Goal: Register for event/course

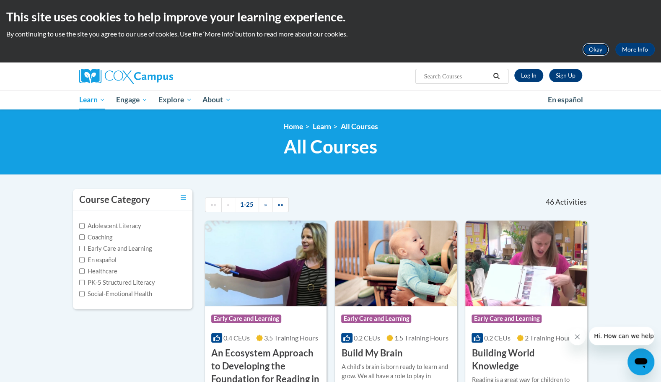
click at [597, 47] on button "Okay" at bounding box center [595, 49] width 27 height 13
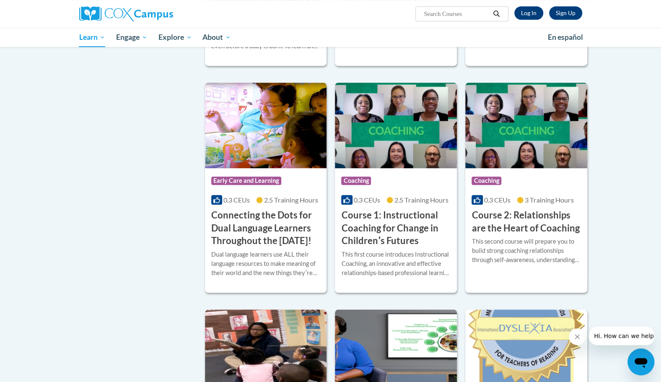
scroll to position [335, 0]
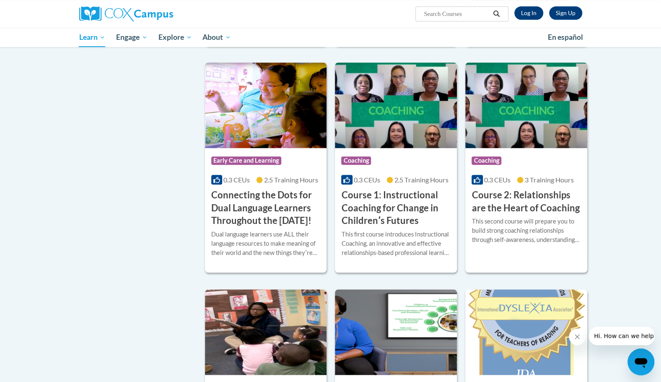
click at [466, 12] on input "Search..." at bounding box center [456, 14] width 67 height 10
paste input "Power of Language for Infants & Toddlers"
type input "Power of Language for Infants & Toddlers"
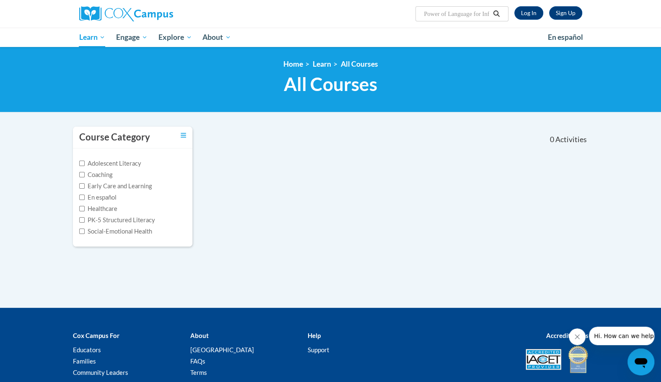
click at [472, 13] on input "Power of Language for Infants" at bounding box center [456, 14] width 67 height 10
click at [427, 12] on input "Power of Language for Infants" at bounding box center [456, 14] width 67 height 10
type input "Power of Language for Infants"
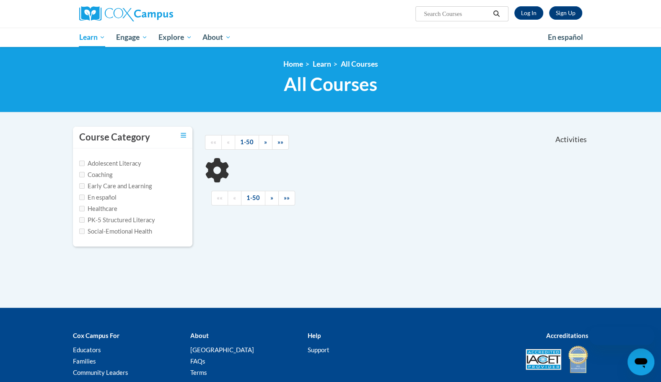
type input "Power of Language for Infants"
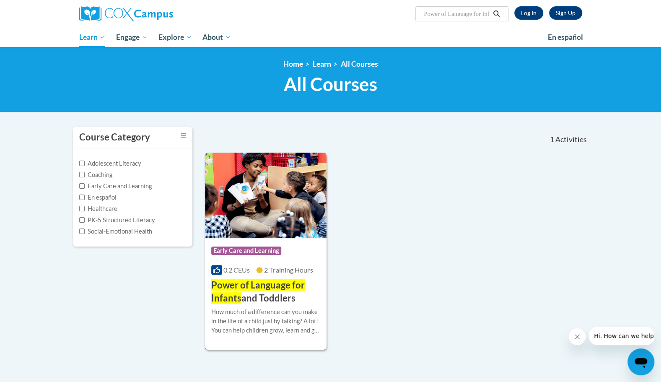
click at [277, 227] on img at bounding box center [266, 196] width 122 height 86
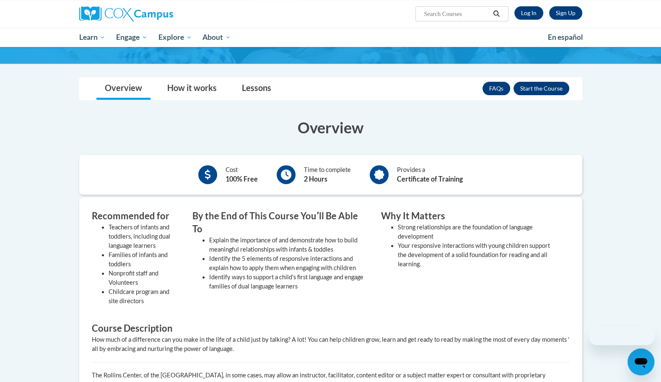
scroll to position [126, 0]
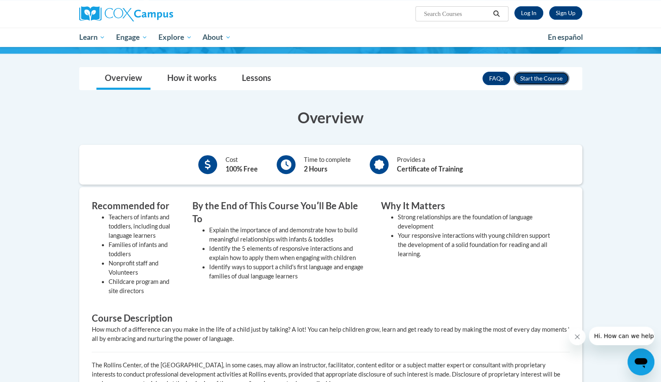
click at [552, 79] on button "Enroll" at bounding box center [541, 78] width 56 height 13
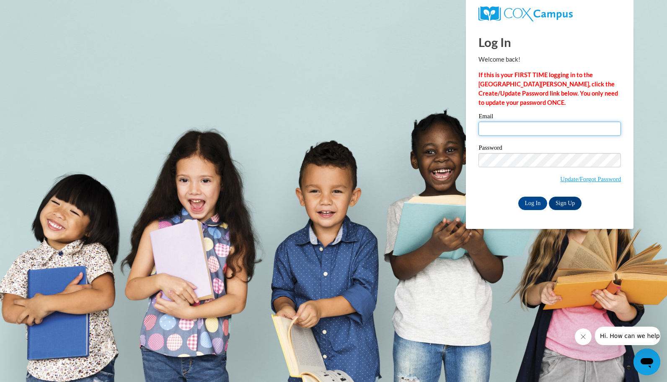
click at [552, 125] on input "Email" at bounding box center [550, 129] width 143 height 14
type input "[EMAIL_ADDRESS][DOMAIN_NAME]"
click at [479, 176] on nordpass-icon at bounding box center [479, 176] width 0 height 0
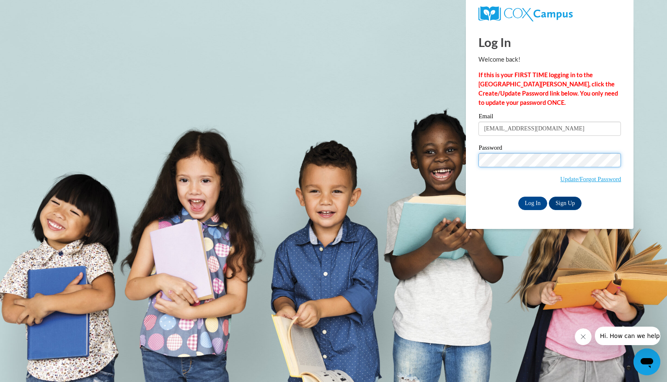
click at [519, 197] on input "Log In" at bounding box center [533, 203] width 29 height 13
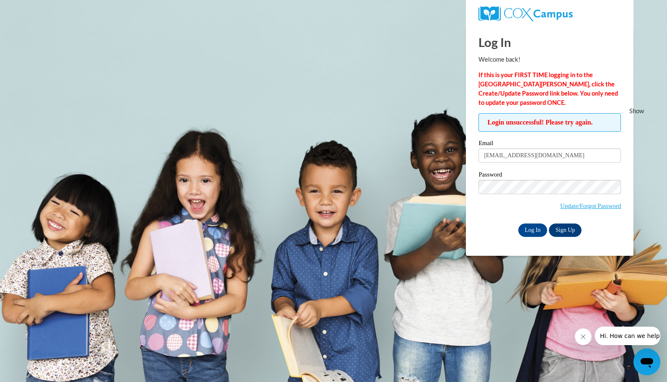
click at [0, 381] on nordpass-portal at bounding box center [0, 382] width 0 height 0
click at [596, 205] on link "Update/Forgot Password" at bounding box center [590, 205] width 61 height 7
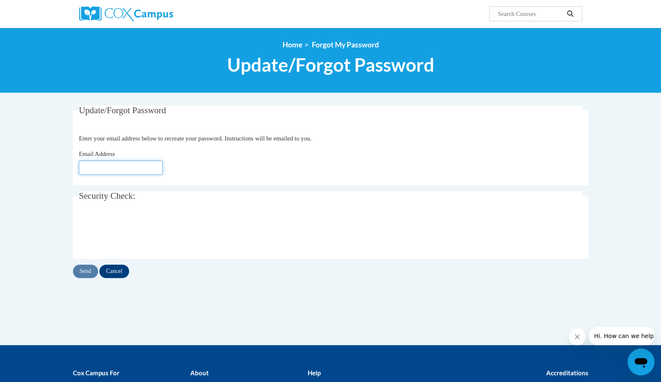
click at [126, 169] on input "Email Address" at bounding box center [121, 168] width 84 height 14
type input "marie_olowoyo@signalcenters.org"
click at [86, 273] on input "Send" at bounding box center [85, 271] width 25 height 13
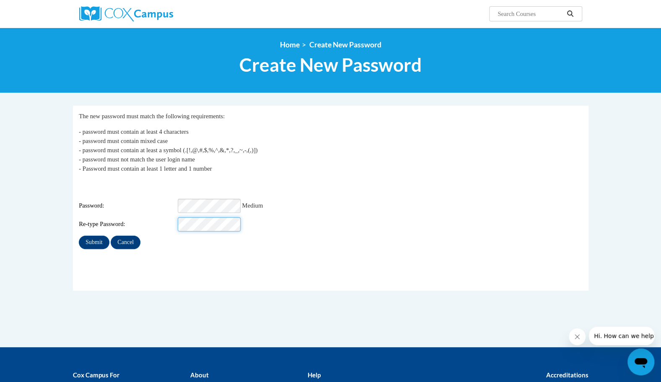
click at [79, 236] on input "Submit" at bounding box center [94, 242] width 30 height 13
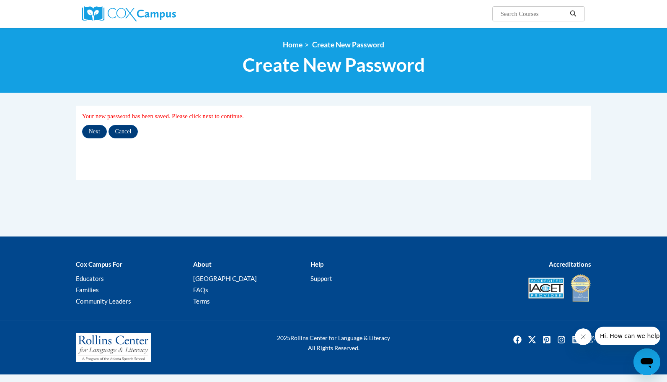
click at [0, 381] on nordpass-portal at bounding box center [0, 382] width 0 height 0
click at [96, 131] on input "Next" at bounding box center [94, 131] width 25 height 13
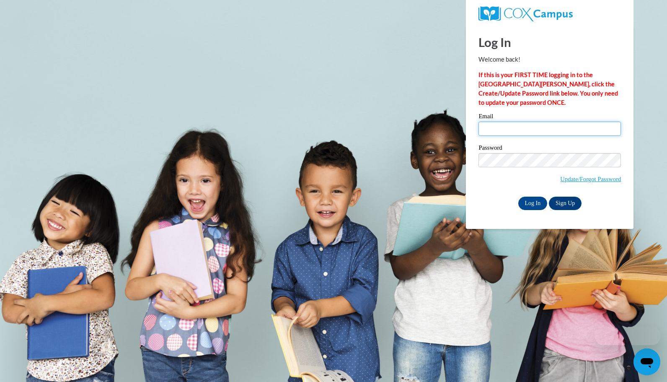
click at [522, 133] on input "Email" at bounding box center [550, 129] width 143 height 14
type input "[EMAIL_ADDRESS][DOMAIN_NAME]"
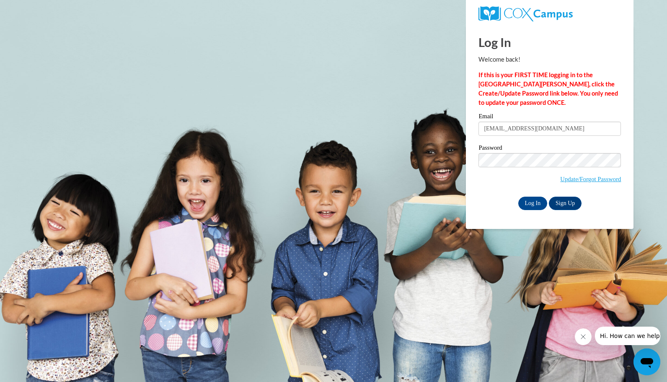
click at [0, 381] on nordpass-portal at bounding box center [0, 382] width 0 height 0
click at [532, 203] on input "Log In" at bounding box center [533, 203] width 29 height 13
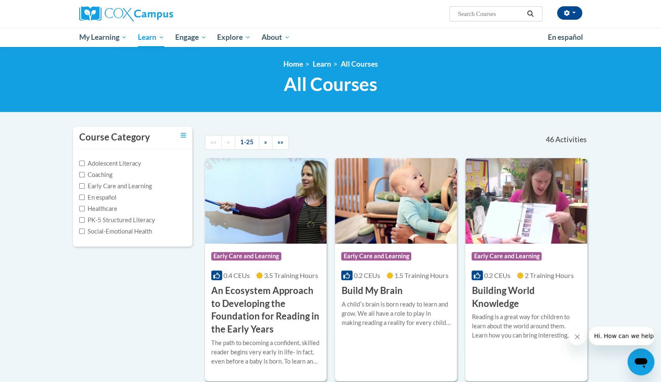
click at [475, 15] on input "Search..." at bounding box center [490, 14] width 67 height 10
drag, startPoint x: 475, startPoint y: 15, endPoint x: 386, endPoint y: 130, distance: 144.9
click at [386, 130] on div at bounding box center [412, 136] width 99 height 19
click at [459, 16] on input "Search..." at bounding box center [490, 14] width 67 height 10
paste input "Power of Language for Infants & Toddlers"
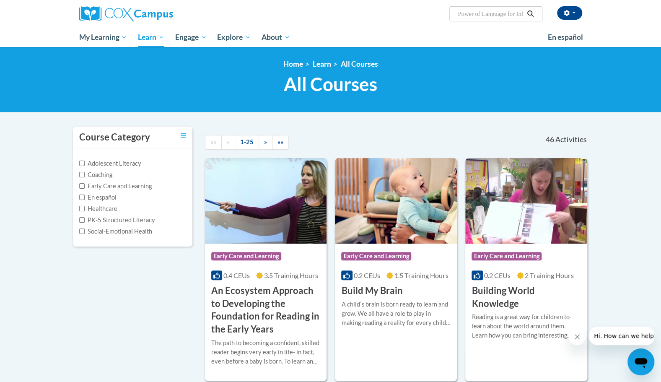
scroll to position [0, 52]
type input "Power of Language for Infants & Toddlers"
click at [529, 16] on icon "Search" at bounding box center [530, 13] width 8 height 6
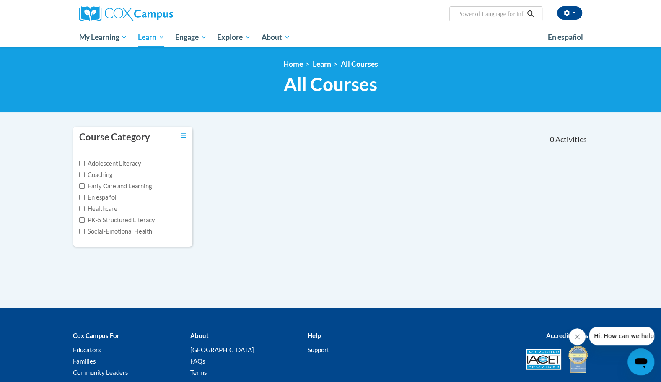
click at [459, 15] on input "Power of Language for Infants" at bounding box center [490, 14] width 67 height 10
type input "Power of Language for Infants"
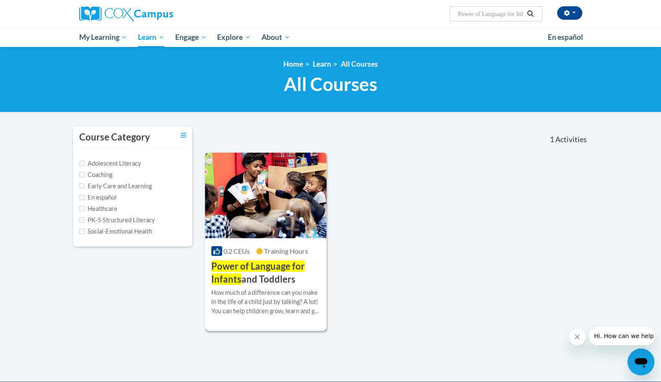
click at [267, 255] on div "0.2 CEUs Training Hours" at bounding box center [265, 250] width 109 height 9
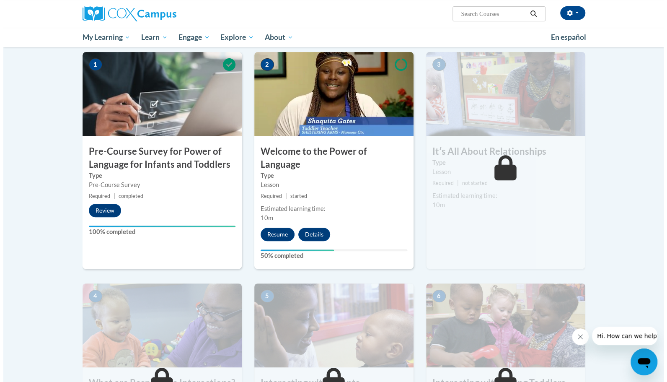
scroll to position [168, 0]
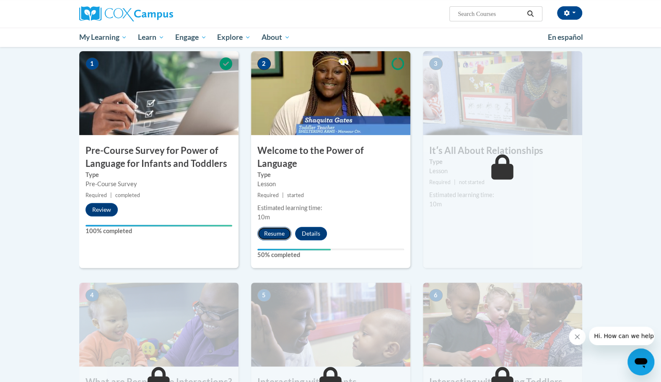
click at [273, 227] on button "Resume" at bounding box center [274, 233] width 34 height 13
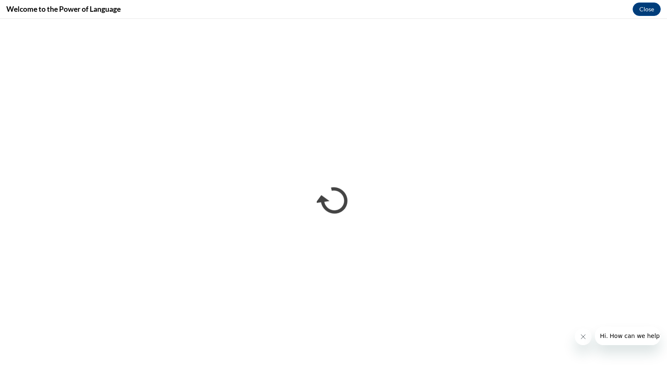
scroll to position [0, 0]
click at [578, 333] on button "Close message from company" at bounding box center [583, 336] width 17 height 17
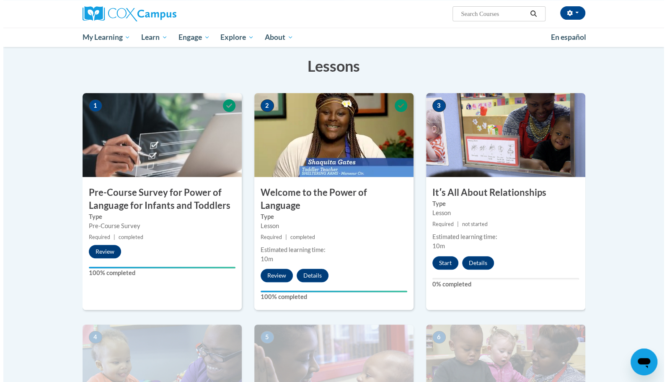
scroll to position [168, 0]
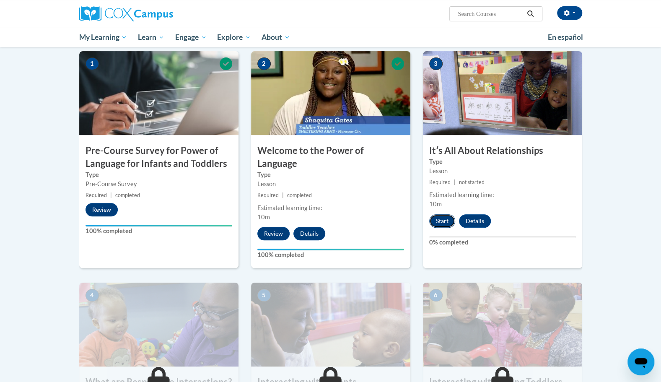
click at [440, 219] on button "Start" at bounding box center [442, 220] width 26 height 13
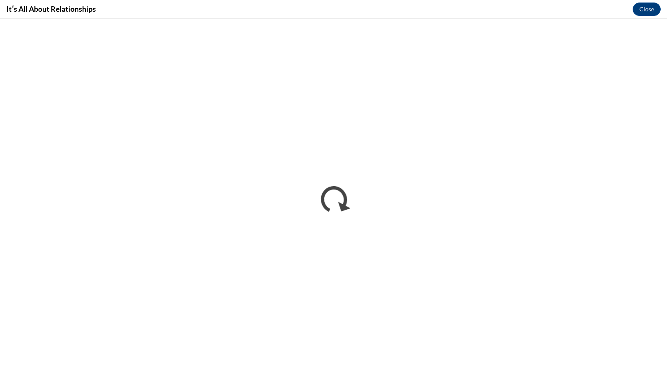
scroll to position [0, 0]
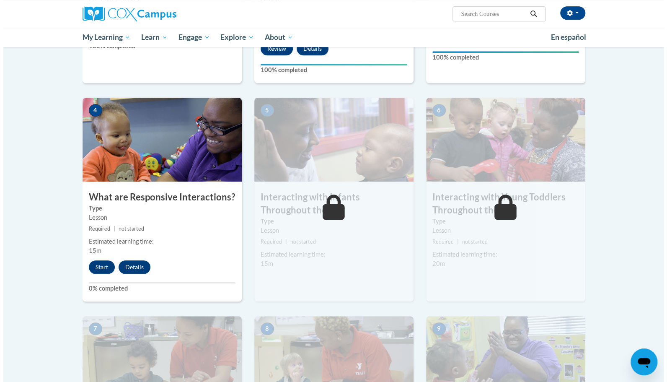
scroll to position [335, 0]
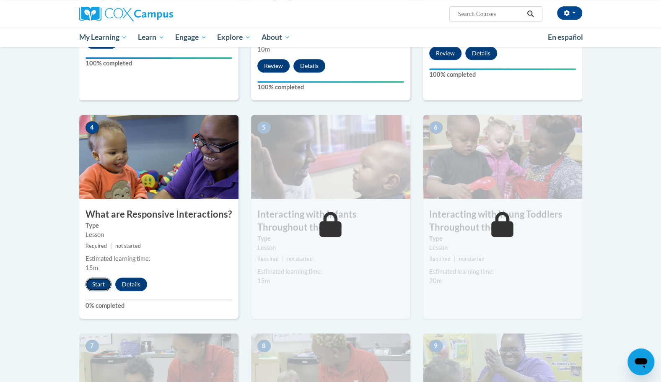
click at [98, 277] on button "Start" at bounding box center [99, 283] width 26 height 13
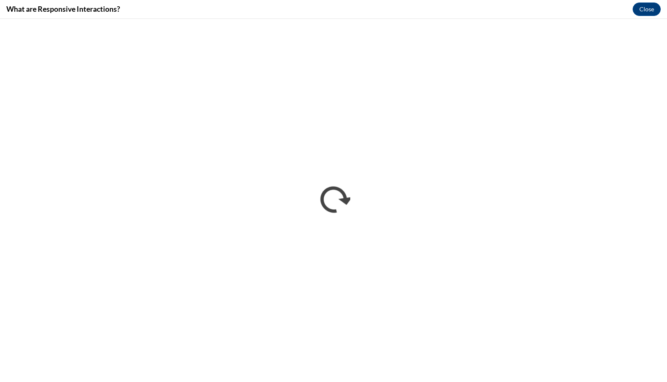
scroll to position [0, 0]
